Goal: Transaction & Acquisition: Purchase product/service

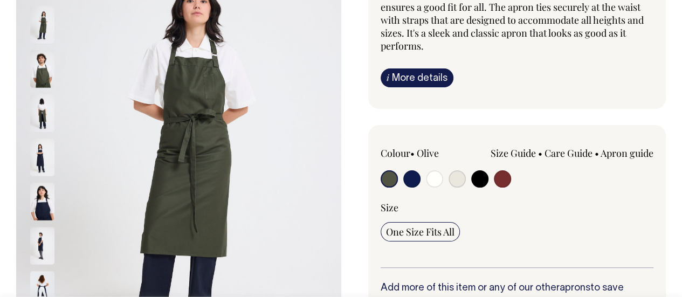
drag, startPoint x: 50, startPoint y: 107, endPoint x: 44, endPoint y: 106, distance: 5.5
click at [44, 106] on img at bounding box center [42, 113] width 24 height 38
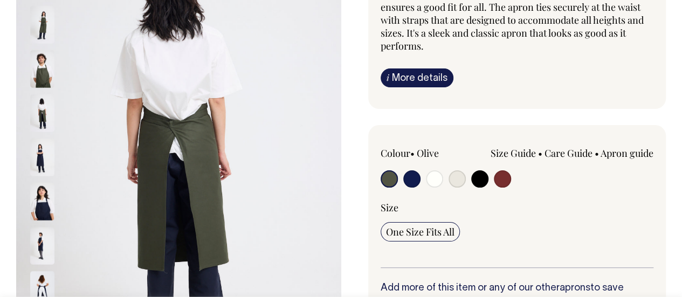
click at [44, 106] on img at bounding box center [42, 113] width 24 height 38
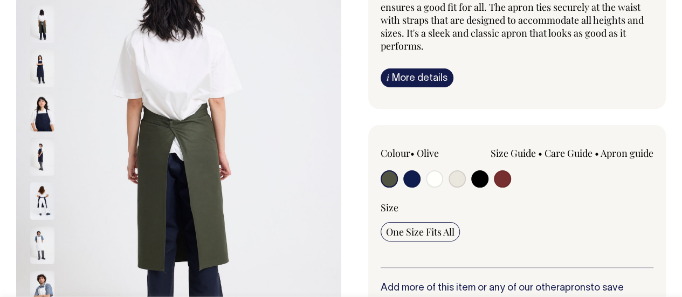
click at [43, 115] on img at bounding box center [42, 112] width 24 height 38
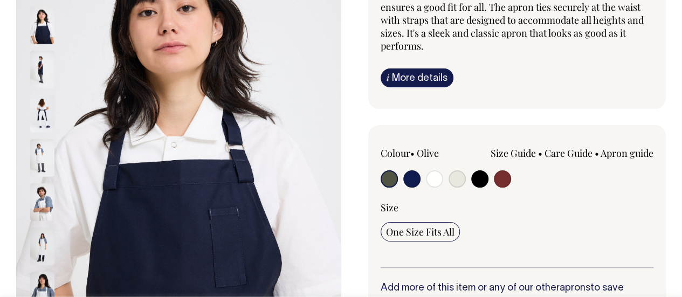
click at [40, 112] on img at bounding box center [42, 113] width 24 height 38
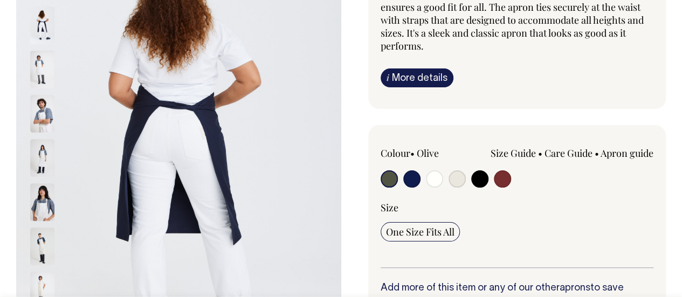
click at [385, 178] on input "radio" at bounding box center [389, 178] width 17 height 17
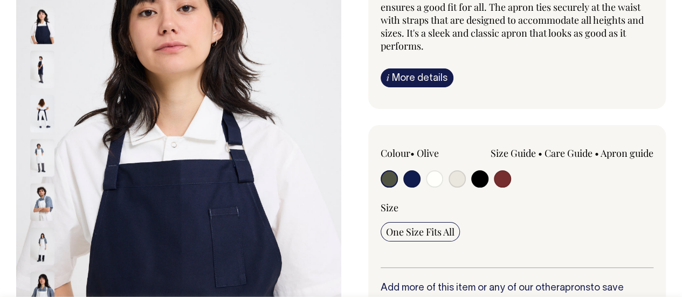
click at [385, 175] on input "radio" at bounding box center [389, 178] width 17 height 17
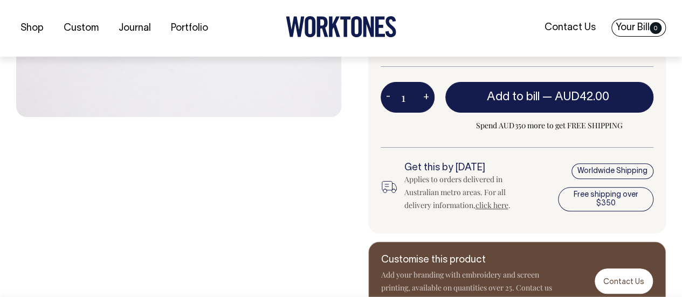
scroll to position [428, 0]
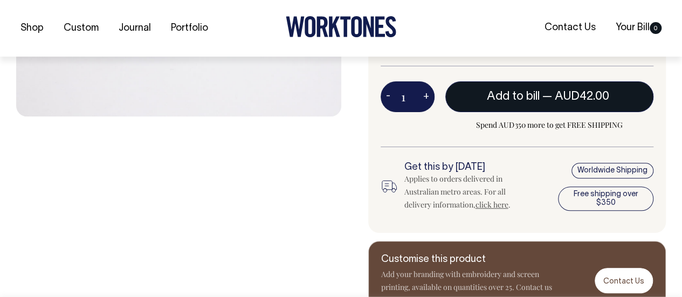
click at [494, 95] on span "Add to bill" at bounding box center [513, 96] width 53 height 11
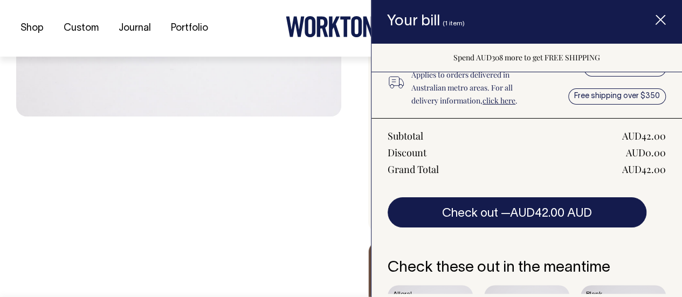
scroll to position [150, 0]
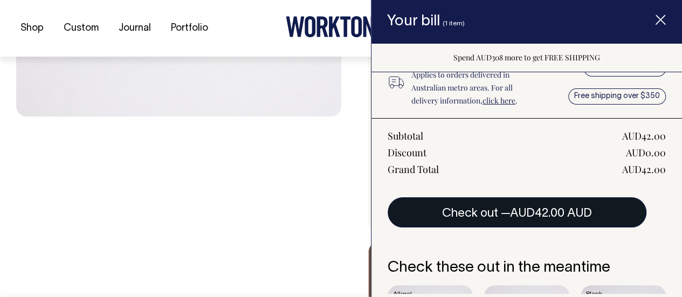
click at [496, 213] on button "Check out — AUD42.00 AUD" at bounding box center [517, 212] width 259 height 30
